Goal: Find contact information: Find contact information

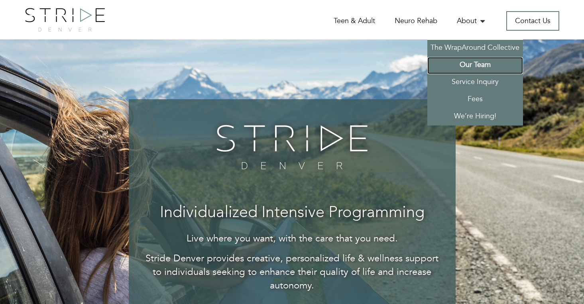
click at [479, 63] on link "Our Team" at bounding box center [475, 65] width 96 height 17
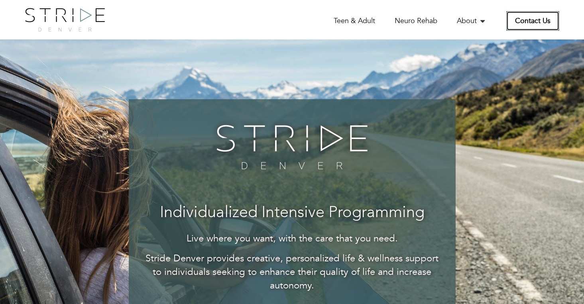
click at [532, 19] on link "Contact Us" at bounding box center [532, 21] width 53 height 20
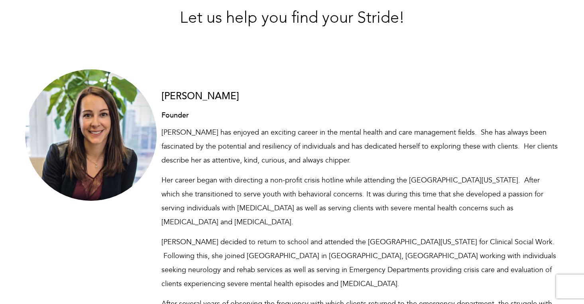
scroll to position [273, 0]
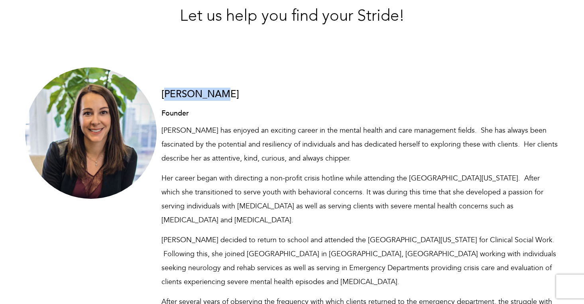
drag, startPoint x: 218, startPoint y: 94, endPoint x: 162, endPoint y: 94, distance: 55.4
click at [162, 94] on h3 "[PERSON_NAME]" at bounding box center [360, 94] width 398 height 10
copy h3 "[PERSON_NAME]"
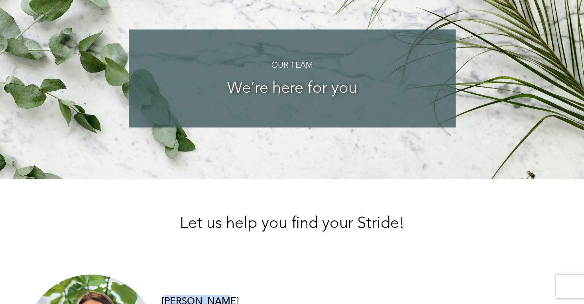
scroll to position [0, 0]
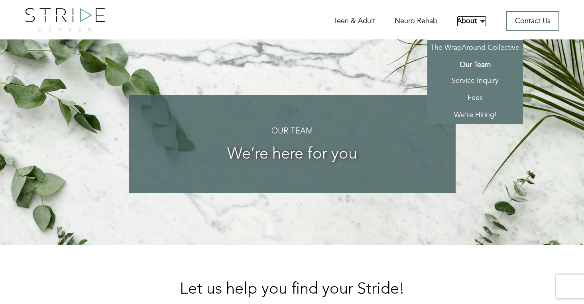
click at [472, 21] on link "About" at bounding box center [472, 21] width 30 height 11
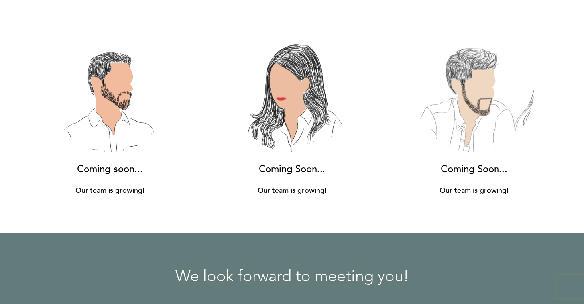
scroll to position [5895, 0]
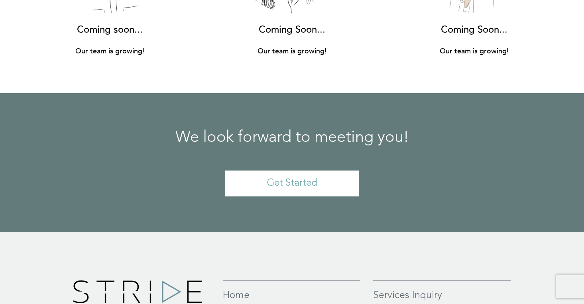
drag, startPoint x: 151, startPoint y: 205, endPoint x: 88, endPoint y: 204, distance: 62.2
copy p "[PHONE_NUMBER]"
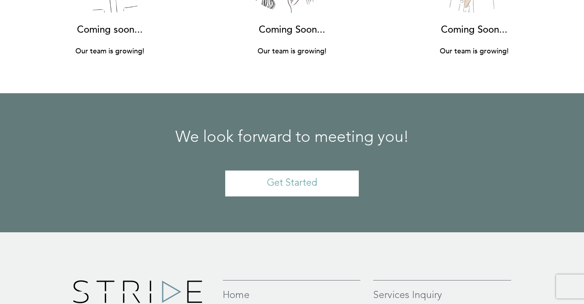
drag, startPoint x: 195, startPoint y: 223, endPoint x: 85, endPoint y: 218, distance: 110.1
copy p "[EMAIL_ADDRESS][DOMAIN_NAME]"
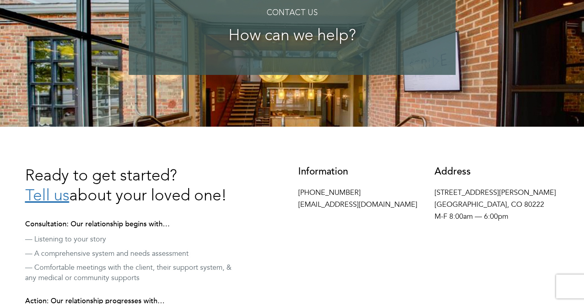
scroll to position [118, 0]
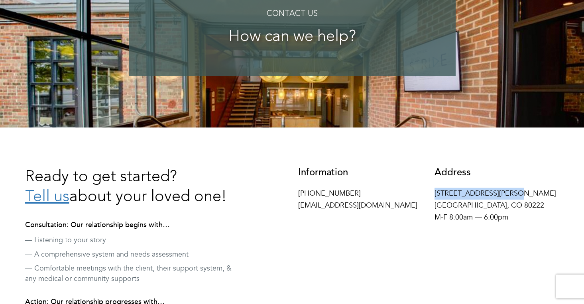
drag, startPoint x: 519, startPoint y: 190, endPoint x: 429, endPoint y: 191, distance: 90.1
click at [429, 191] on div "Address 4155 E Jewell Ave #716 Denver, CO 80222 M-F 8:00am — 6:00pm" at bounding box center [496, 197] width 137 height 60
copy p "4155 E Jewell Ave #716"
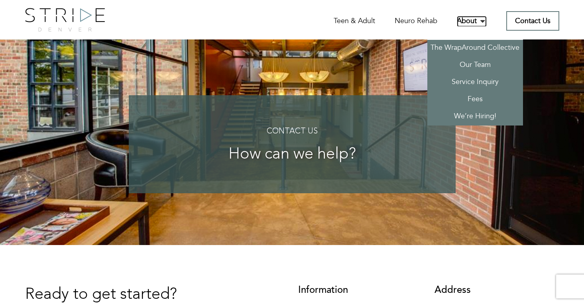
click at [460, 21] on link "About" at bounding box center [472, 21] width 30 height 11
click at [464, 62] on link "Our Team" at bounding box center [475, 65] width 96 height 17
click at [476, 63] on link "Our Team" at bounding box center [475, 65] width 96 height 17
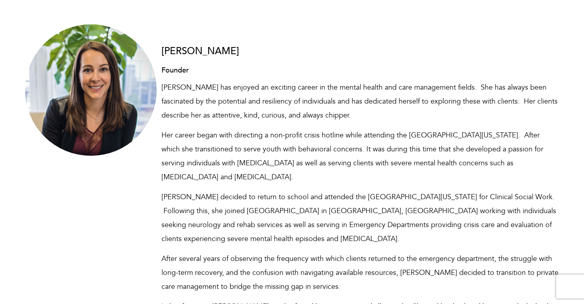
scroll to position [317, 0]
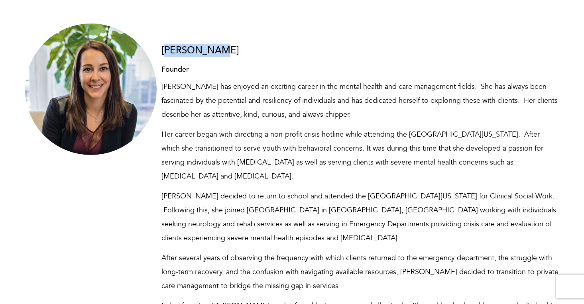
drag, startPoint x: 217, startPoint y: 49, endPoint x: 159, endPoint y: 48, distance: 58.2
click at [159, 48] on div "[PERSON_NAME] Founder [PERSON_NAME] has enjoyed an exciting career in the menta…" at bounding box center [360, 178] width 410 height 309
copy h3 "[PERSON_NAME]"
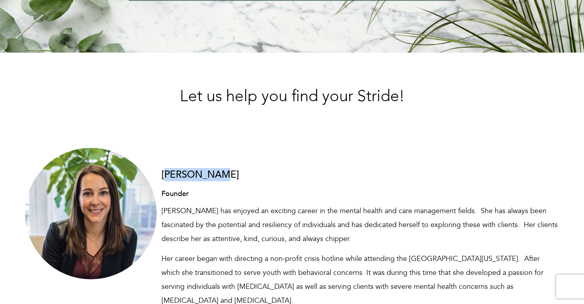
scroll to position [0, 0]
